Goal: Task Accomplishment & Management: Manage account settings

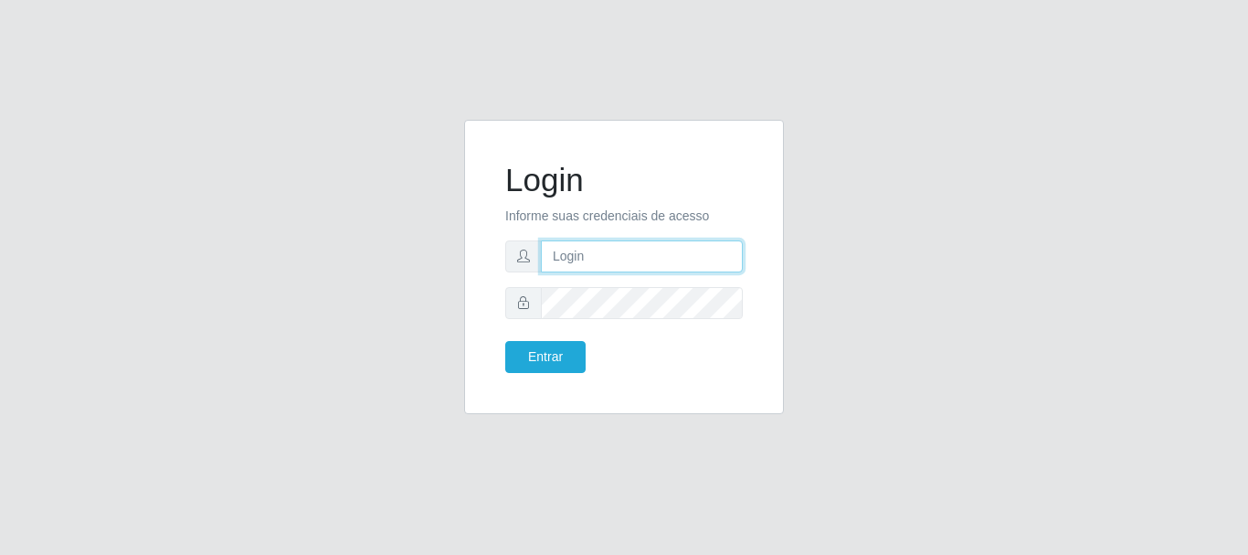
click at [609, 264] on input "text" at bounding box center [642, 256] width 202 height 32
click at [586, 247] on input "text" at bounding box center [642, 256] width 202 height 32
click at [607, 242] on input "text" at bounding box center [642, 256] width 202 height 32
type input "75141280349"
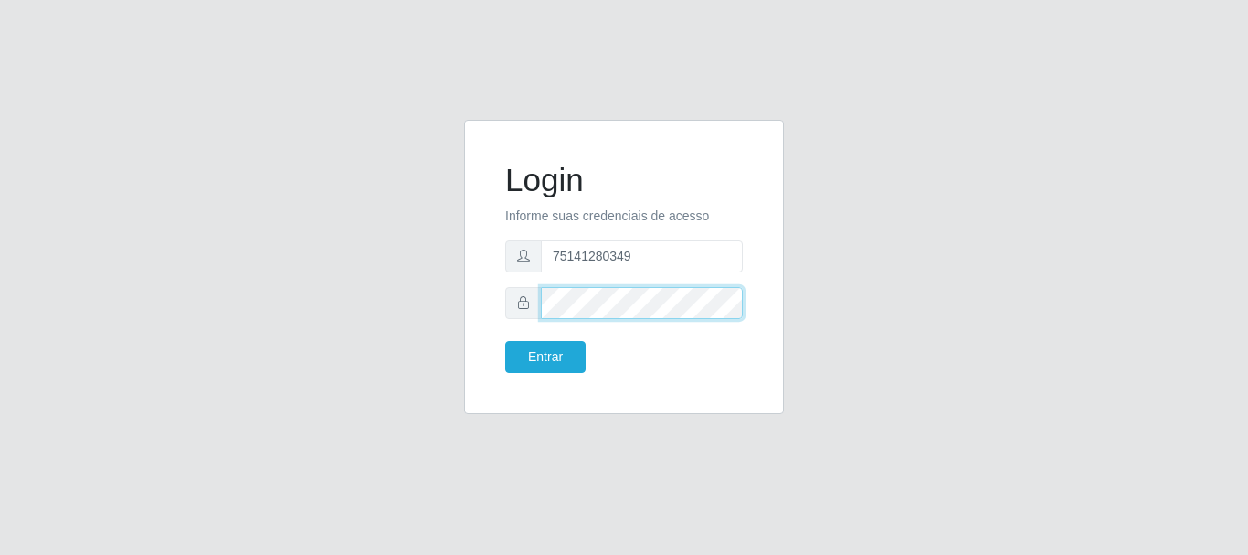
click at [505, 341] on button "Entrar" at bounding box center [545, 357] width 80 height 32
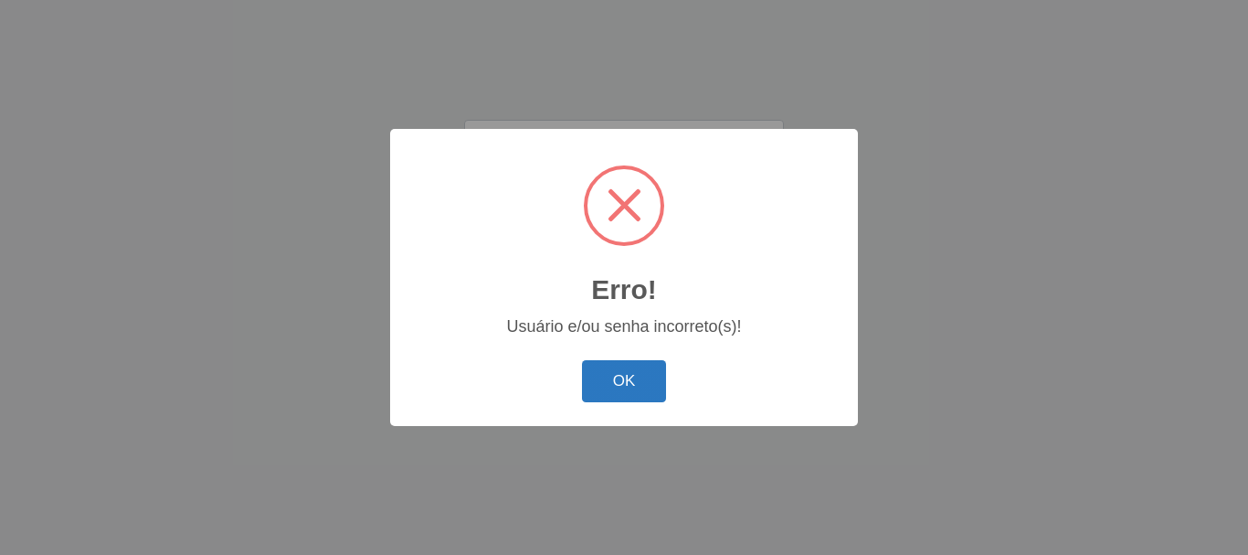
click at [633, 367] on button "OK" at bounding box center [624, 381] width 85 height 43
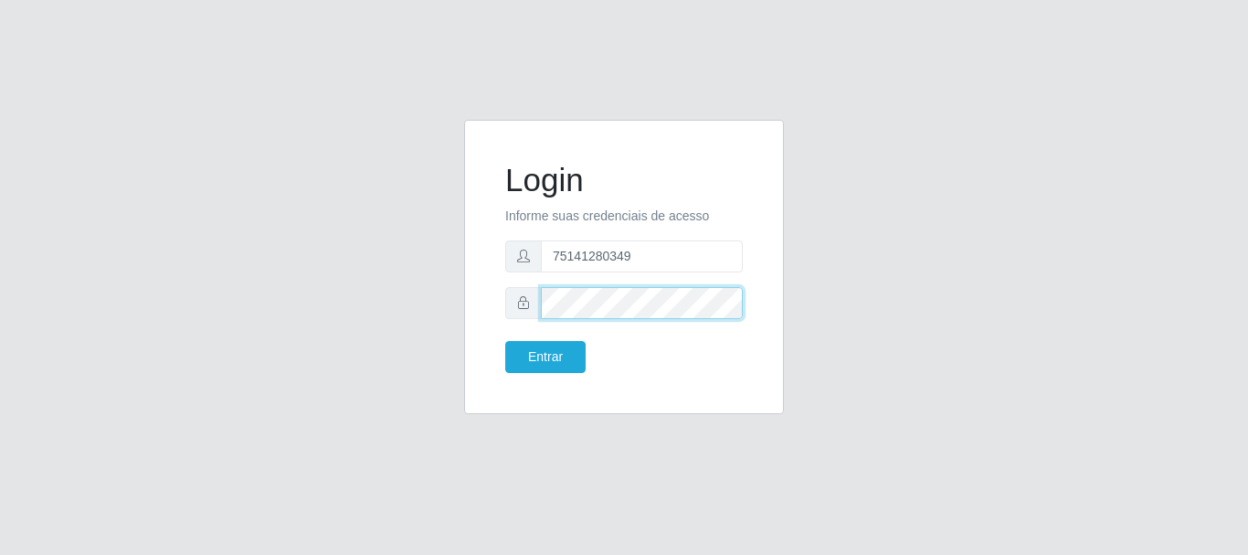
click at [414, 275] on div "Login Informe suas credenciais de acesso 75141280349 Entrar" at bounding box center [624, 278] width 1042 height 316
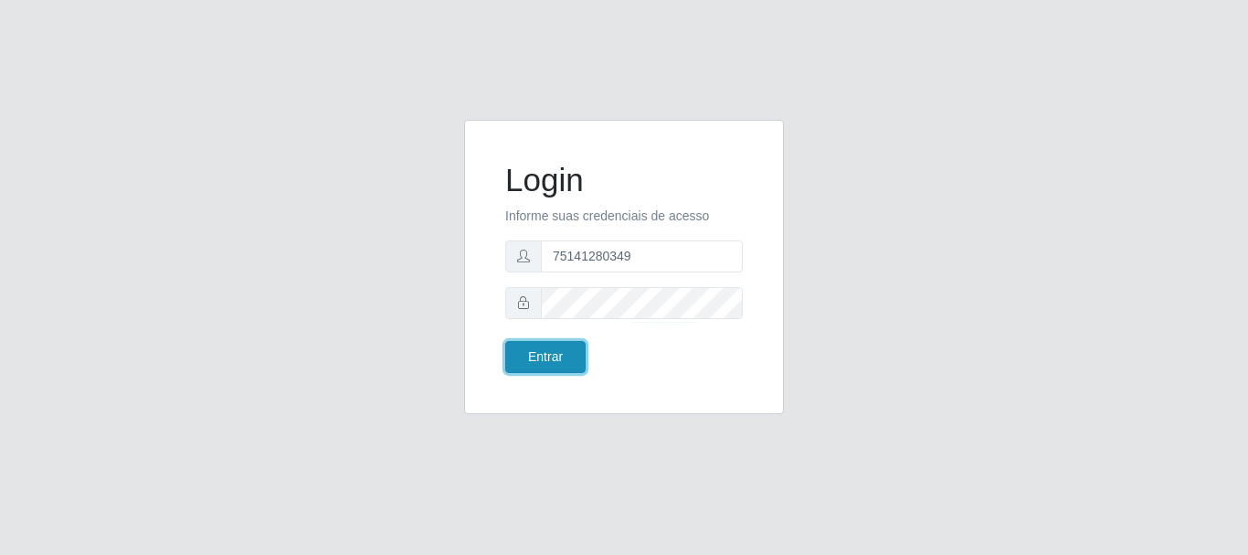
click at [566, 347] on button "Entrar" at bounding box center [545, 357] width 80 height 32
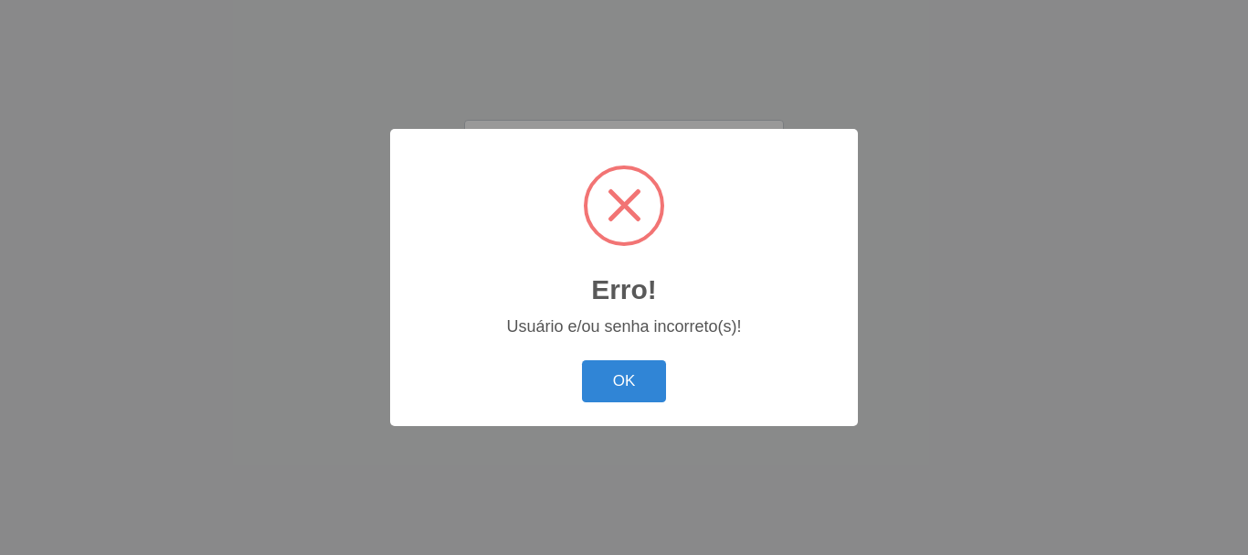
click at [630, 305] on h2 "Erro!" at bounding box center [624, 289] width 66 height 33
click at [617, 386] on button "OK" at bounding box center [624, 381] width 85 height 43
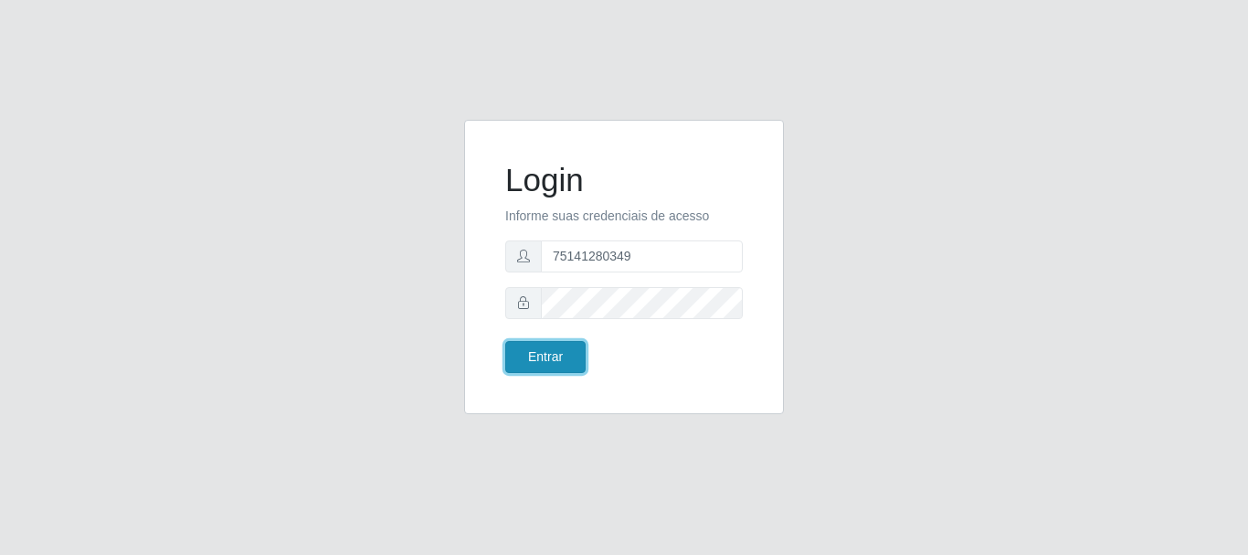
click at [557, 358] on button "Entrar" at bounding box center [545, 357] width 80 height 32
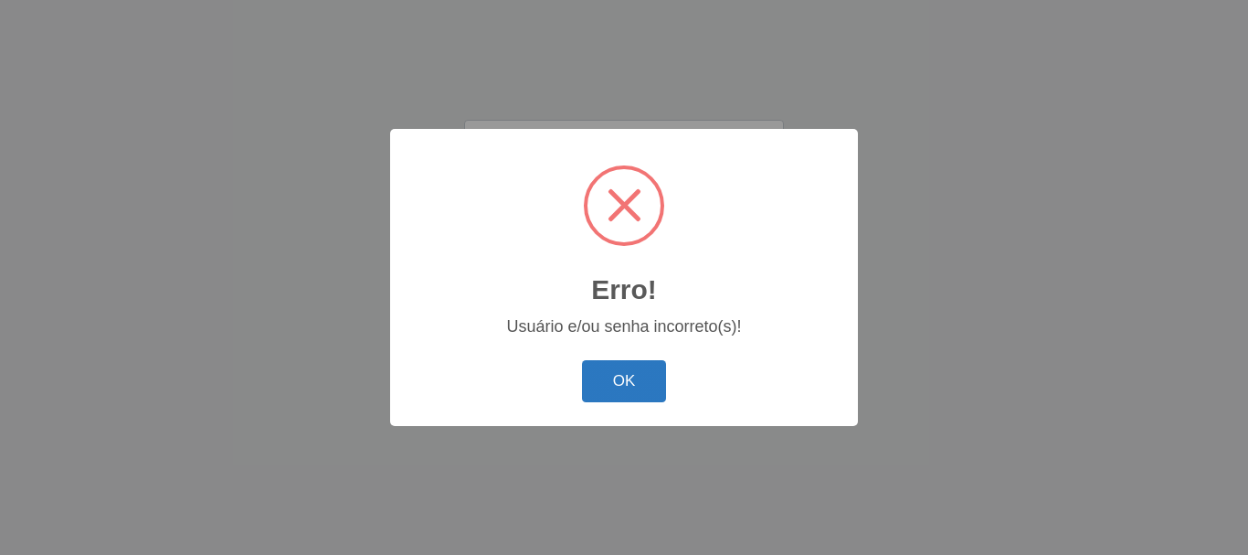
click at [626, 374] on button "OK" at bounding box center [624, 381] width 85 height 43
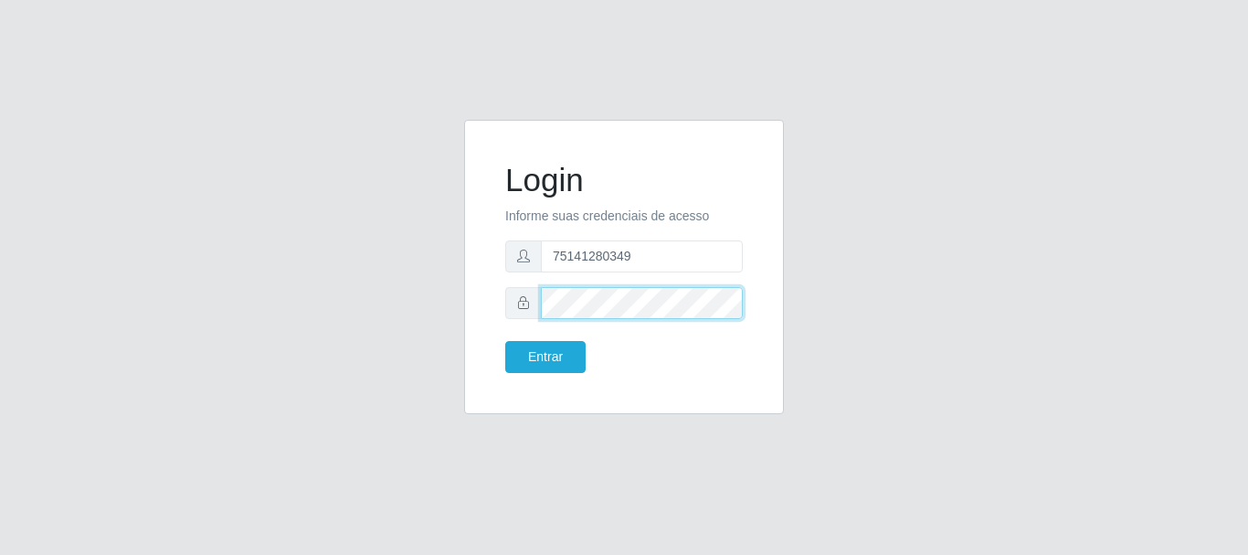
click at [397, 287] on div "Login Informe suas credenciais de acesso 75141280349 Entrar" at bounding box center [624, 278] width 1042 height 316
click at [505, 341] on button "Entrar" at bounding box center [545, 357] width 80 height 32
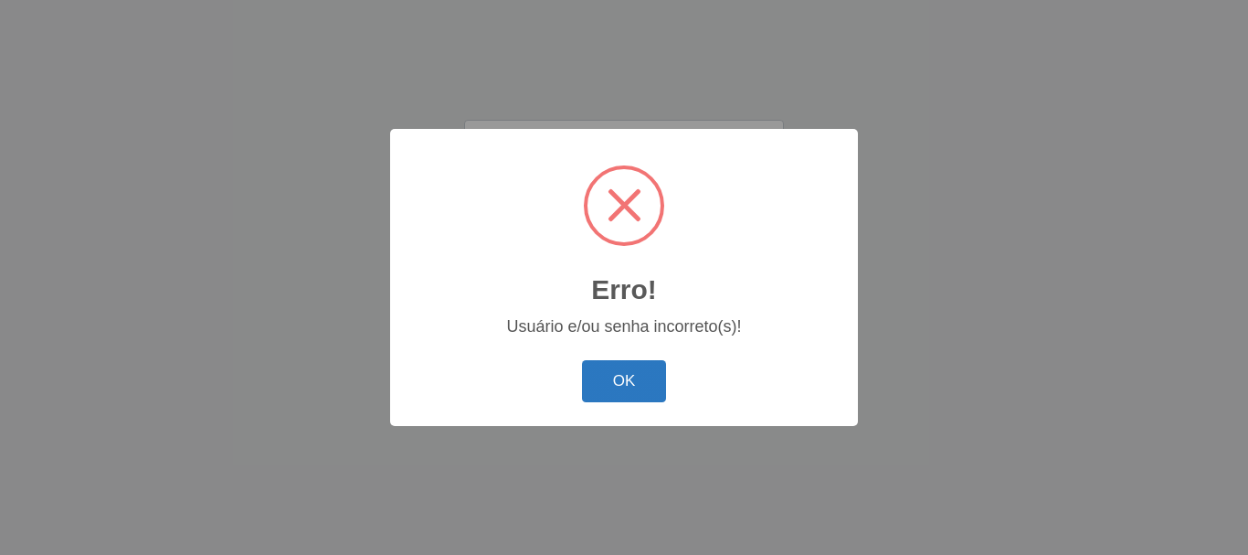
click at [639, 380] on button "OK" at bounding box center [624, 381] width 85 height 43
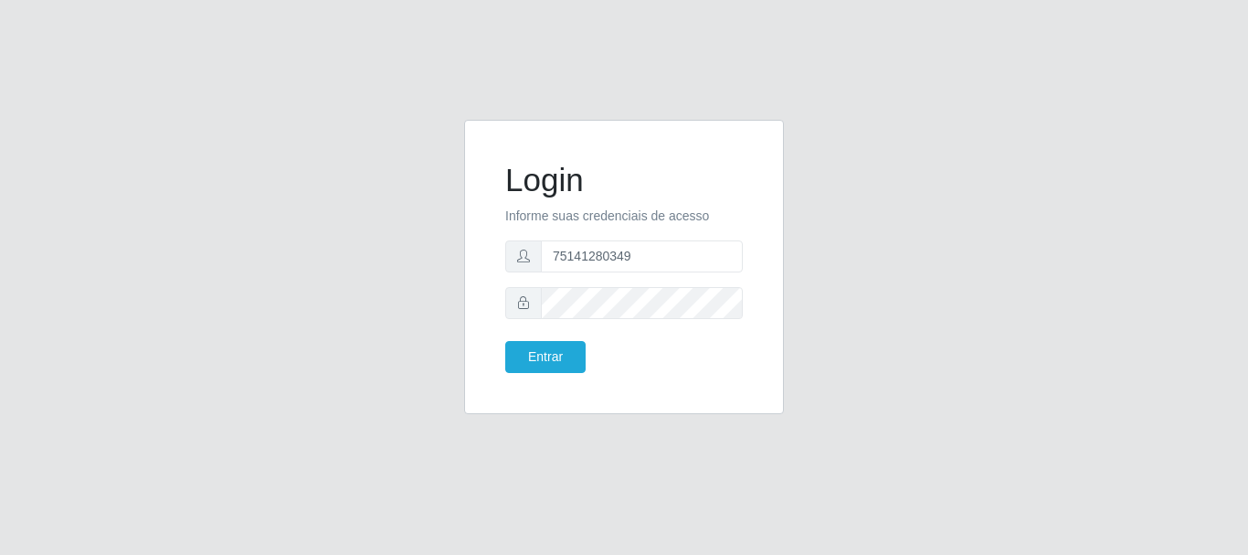
click at [524, 252] on icon at bounding box center [523, 255] width 13 height 13
click at [667, 270] on input "75141280349" at bounding box center [642, 256] width 202 height 32
